Goal: Register for event/course

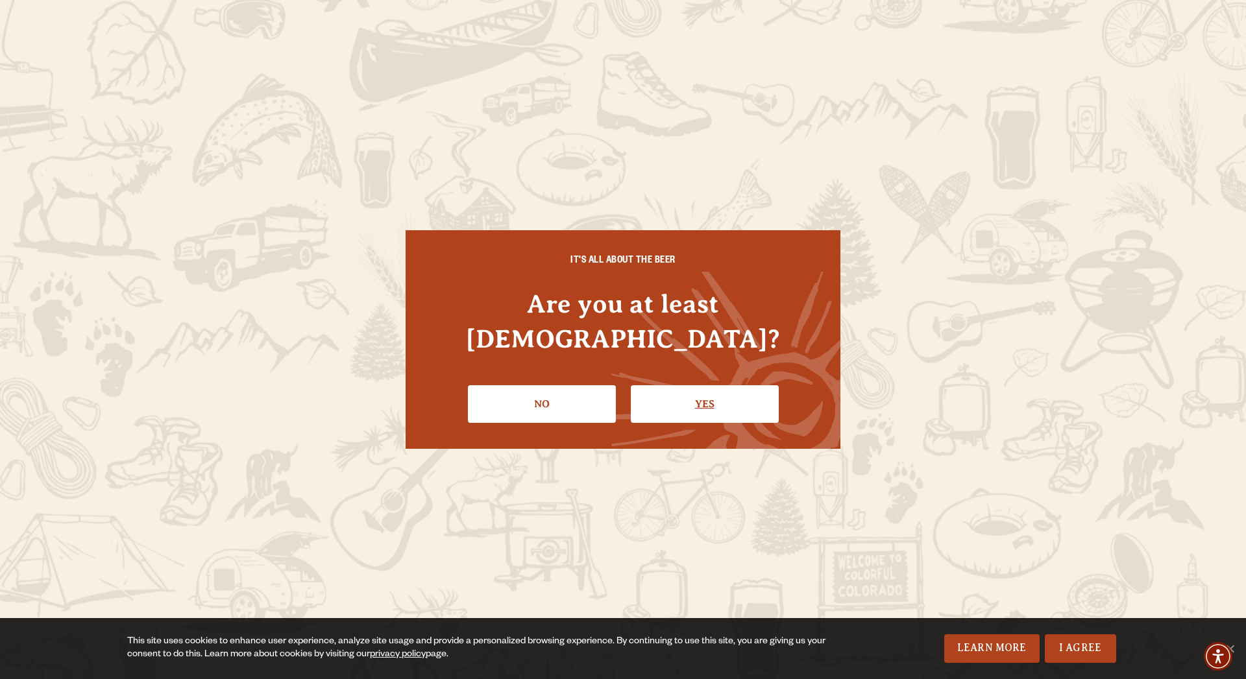
click at [668, 404] on link "Yes" at bounding box center [705, 404] width 148 height 38
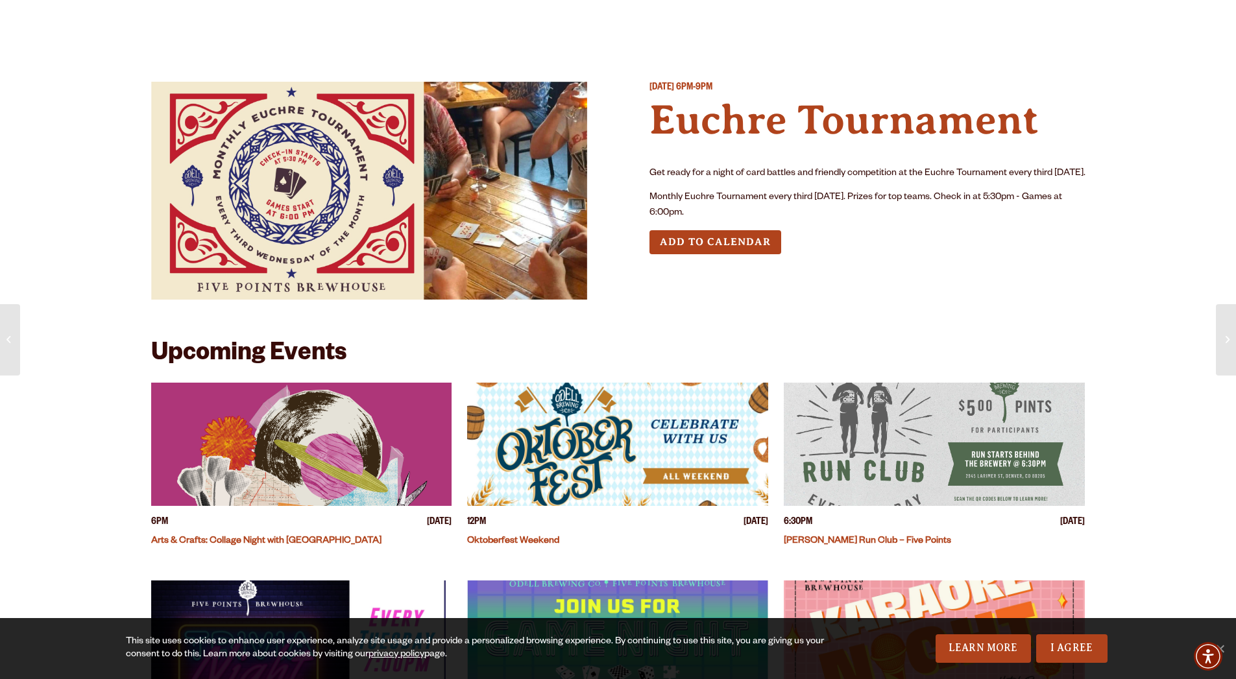
click at [668, 404] on img "View event details" at bounding box center [617, 444] width 301 height 123
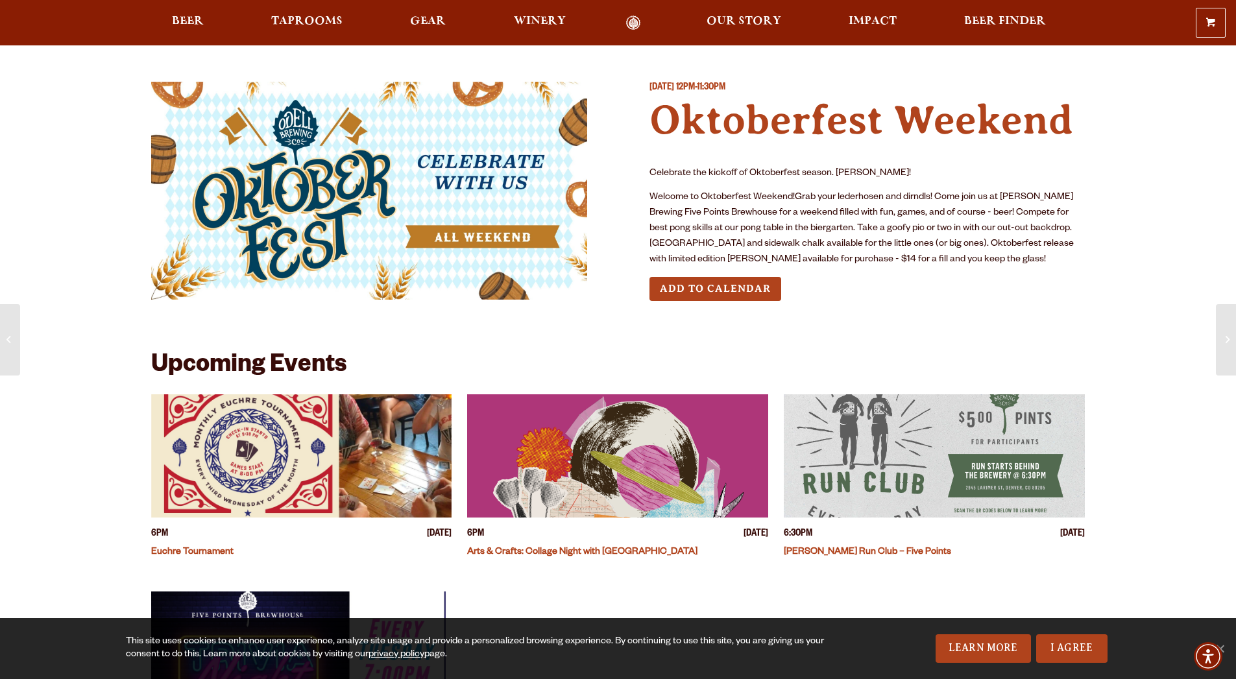
scroll to position [110, 0]
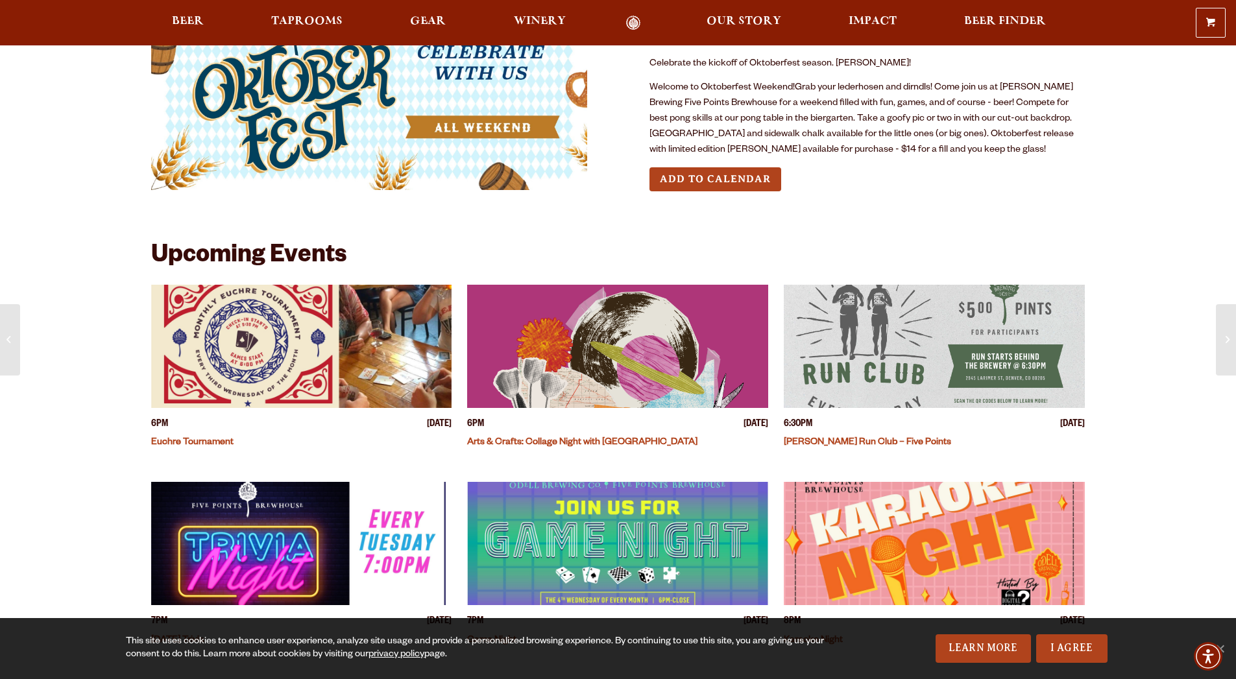
click at [176, 441] on link "Euchre Tournament" at bounding box center [192, 443] width 82 height 10
